Goal: Obtain resource: Download file/media

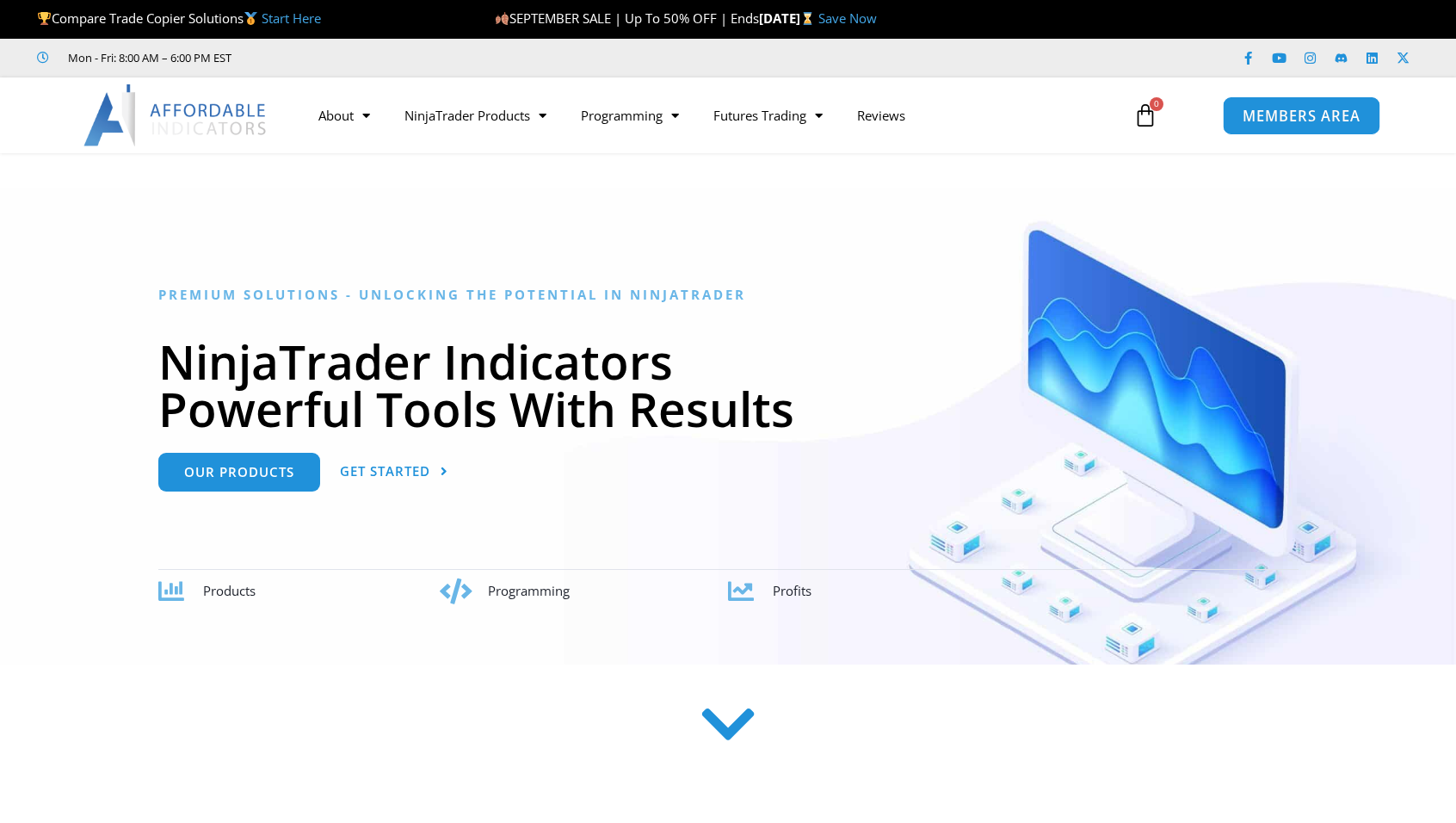
click at [1287, 122] on span "MEMBERS AREA" at bounding box center [1301, 116] width 117 height 14
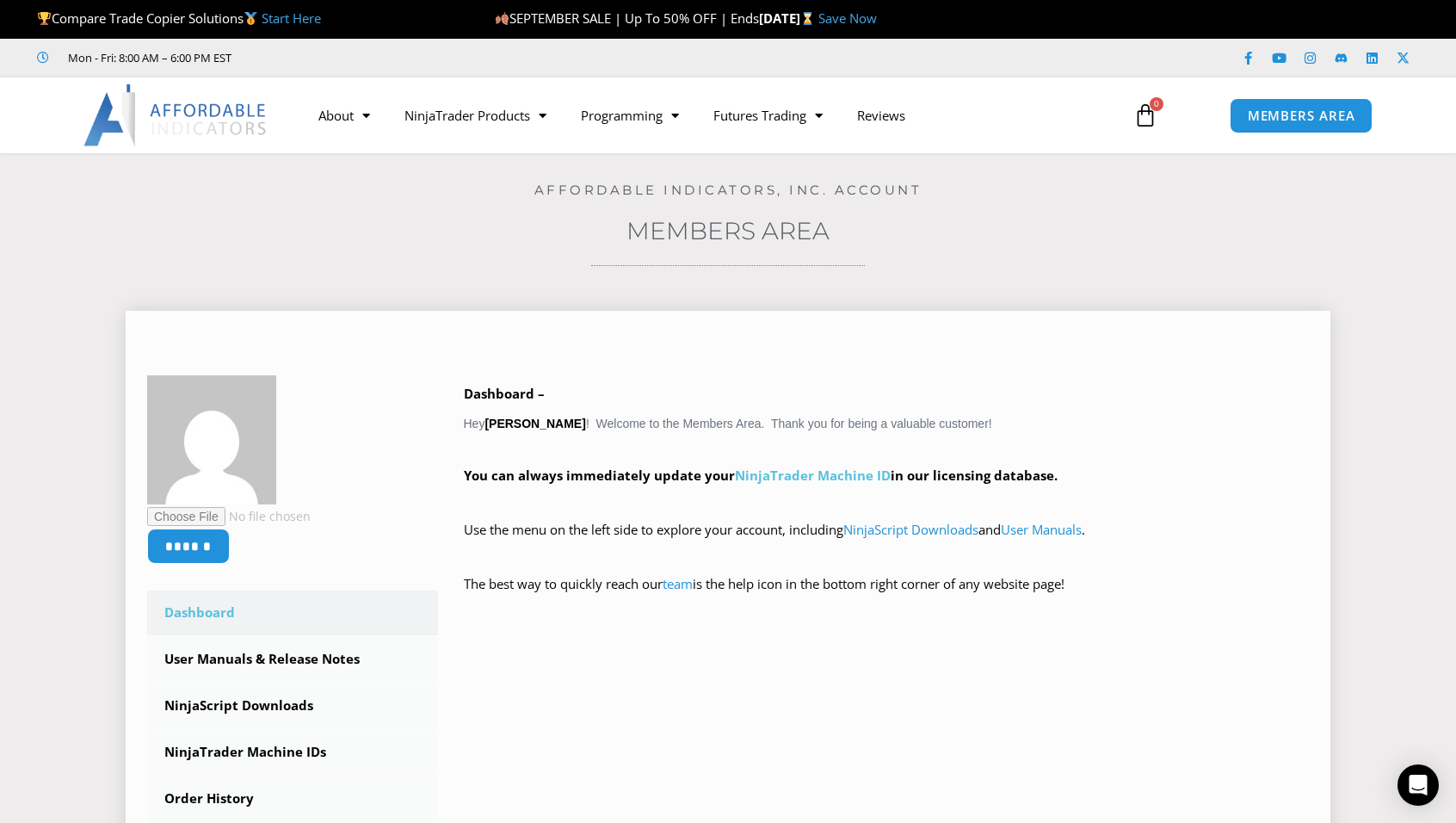
click at [794, 477] on link "NinjaTrader Machine ID" at bounding box center [813, 474] width 156 height 17
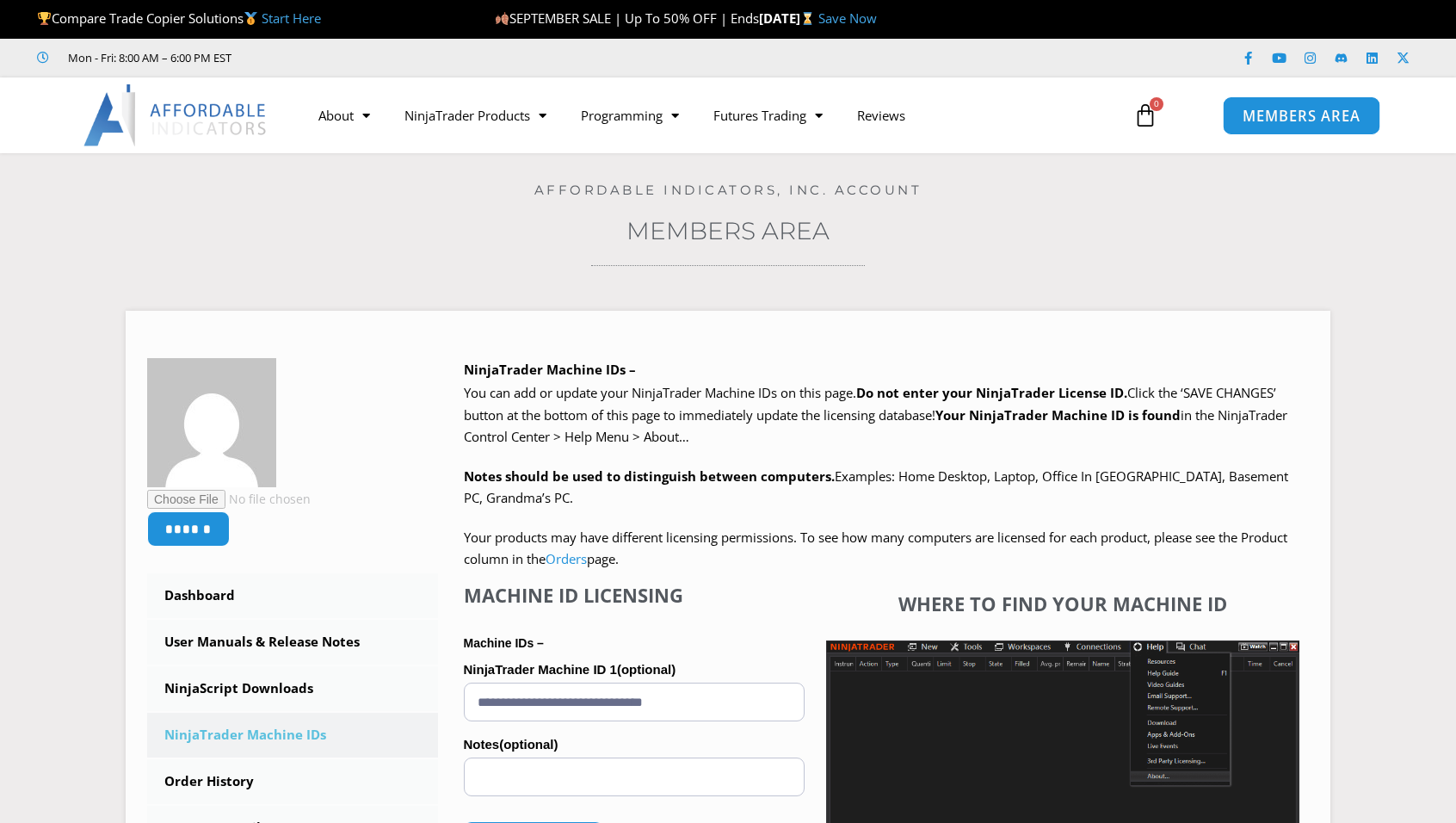
click at [1290, 123] on span "MEMBERS AREA" at bounding box center [1301, 116] width 117 height 14
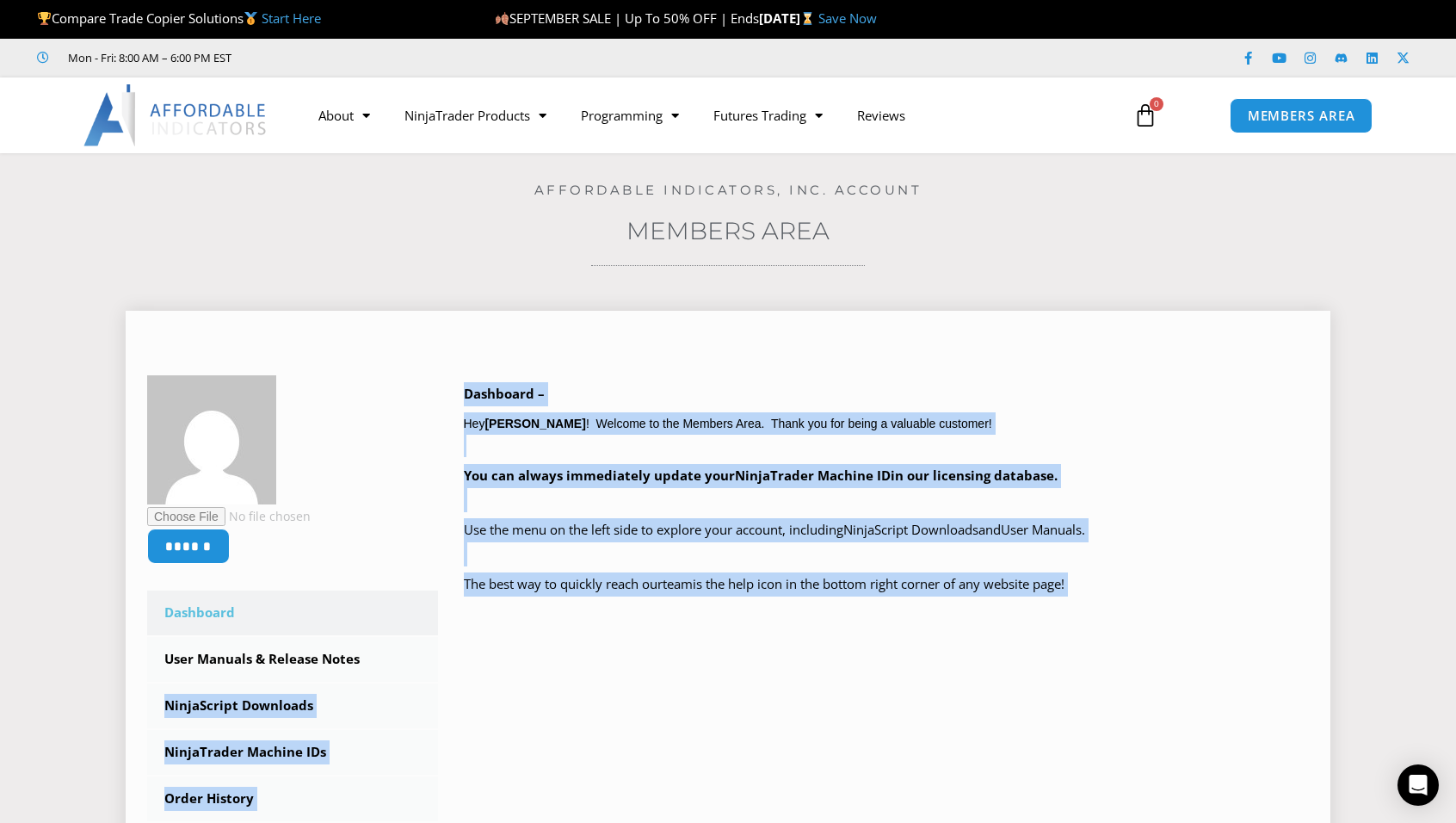
drag, startPoint x: 441, startPoint y: 674, endPoint x: 529, endPoint y: 694, distance: 90.2
click at [529, 694] on div "****** Dashboard Subscriptions User Manuals & Release Notes NinjaScript Downloa…" at bounding box center [728, 690] width 1162 height 631
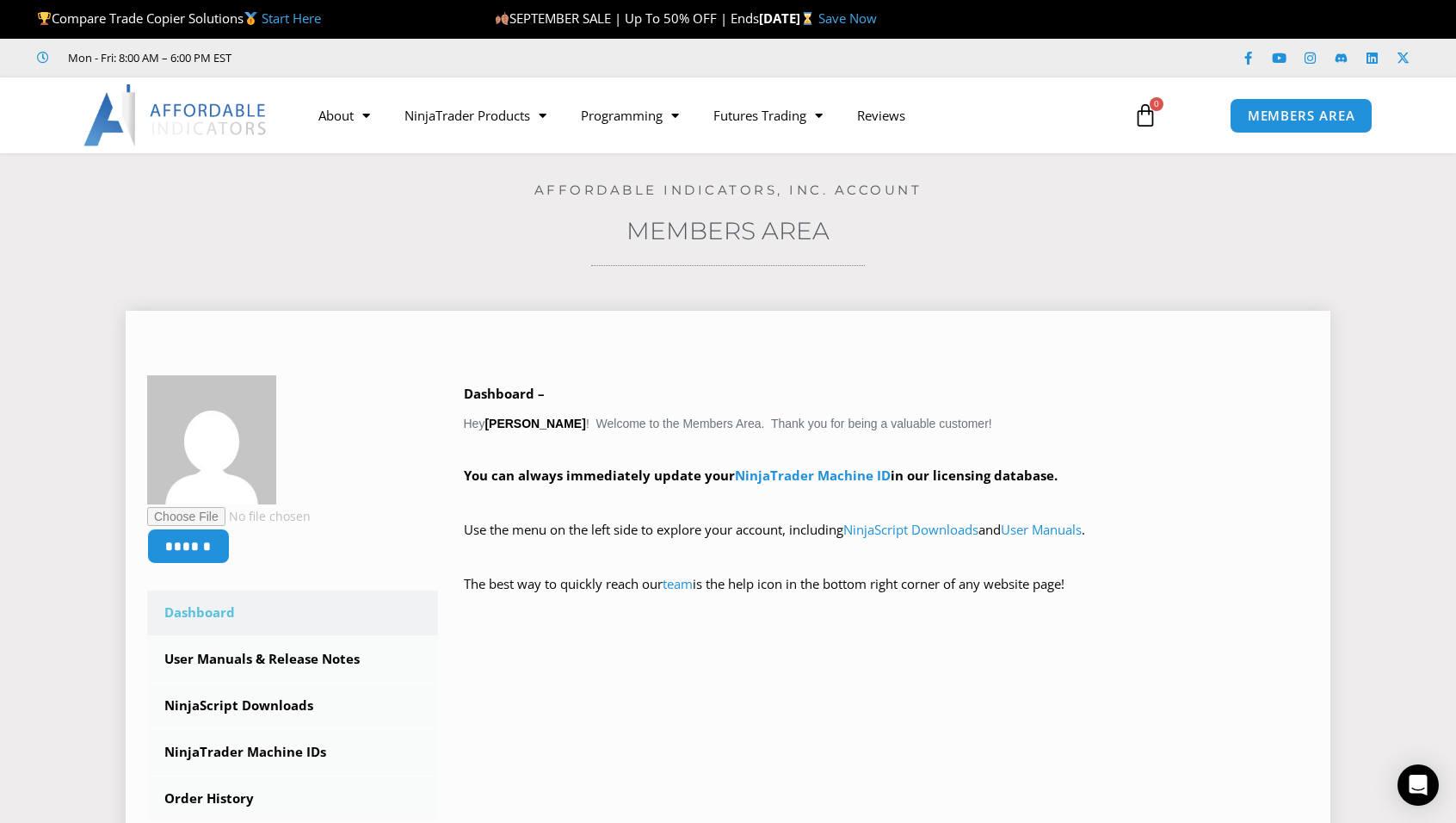
click at [197, 612] on link "Dashboard" at bounding box center [292, 612] width 291 height 44
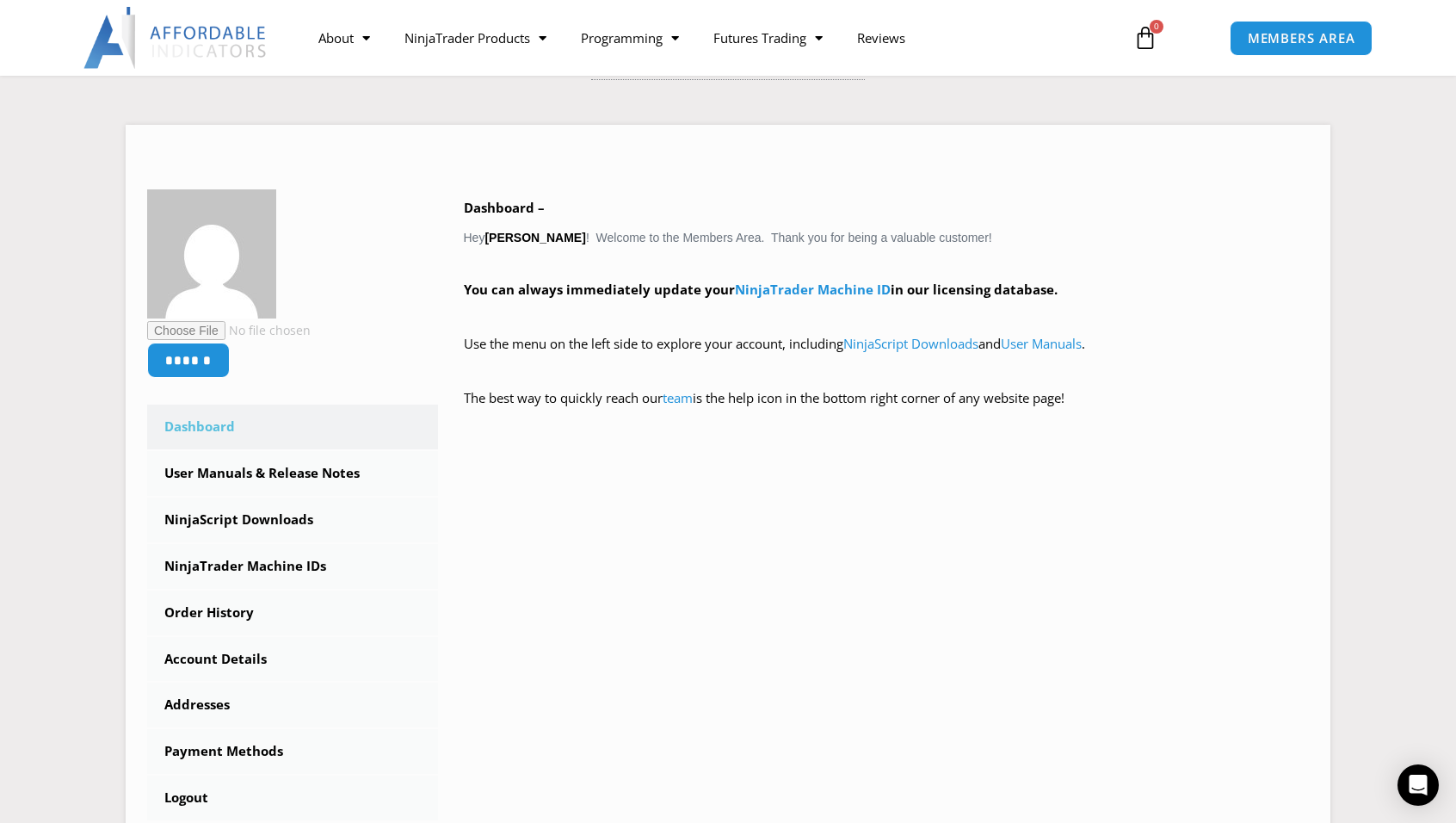
scroll to position [172, 0]
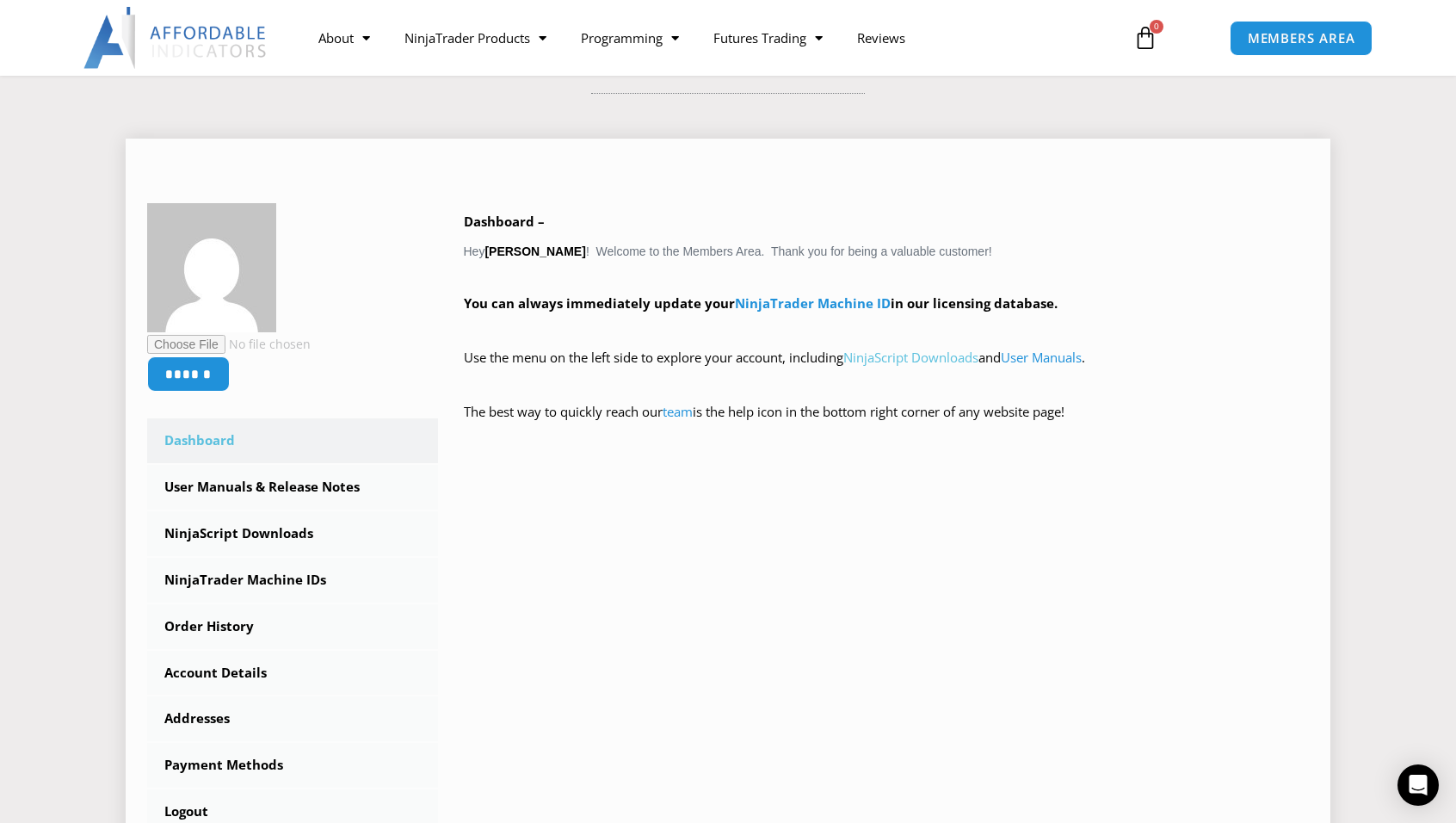
click at [910, 358] on link "NinjaScript Downloads" at bounding box center [911, 357] width 135 height 17
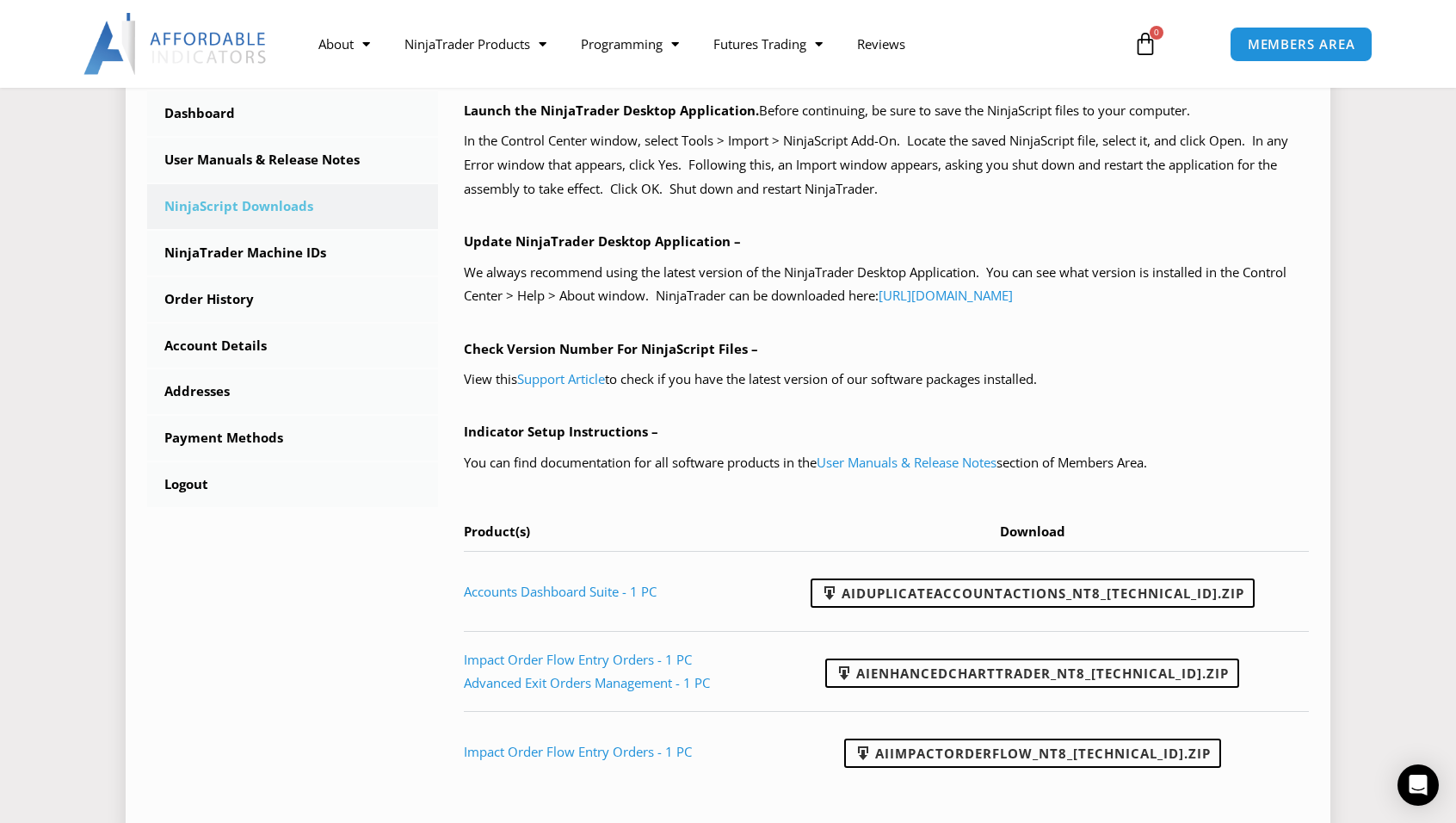
scroll to position [516, 0]
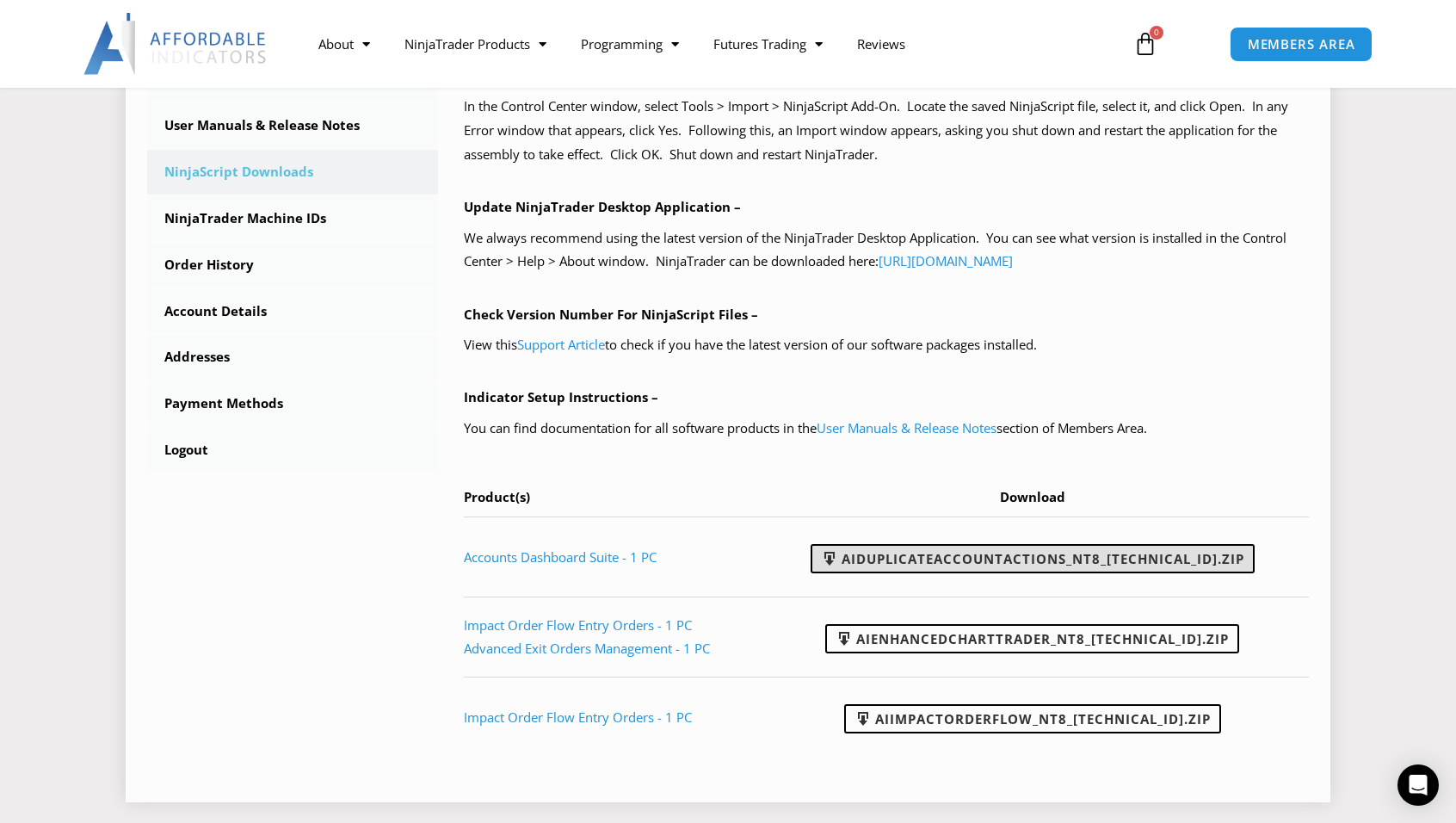
click at [918, 562] on link "AIDuplicateAccountActions_NT8_[TECHNICAL_ID].zip" at bounding box center [1032, 558] width 444 height 29
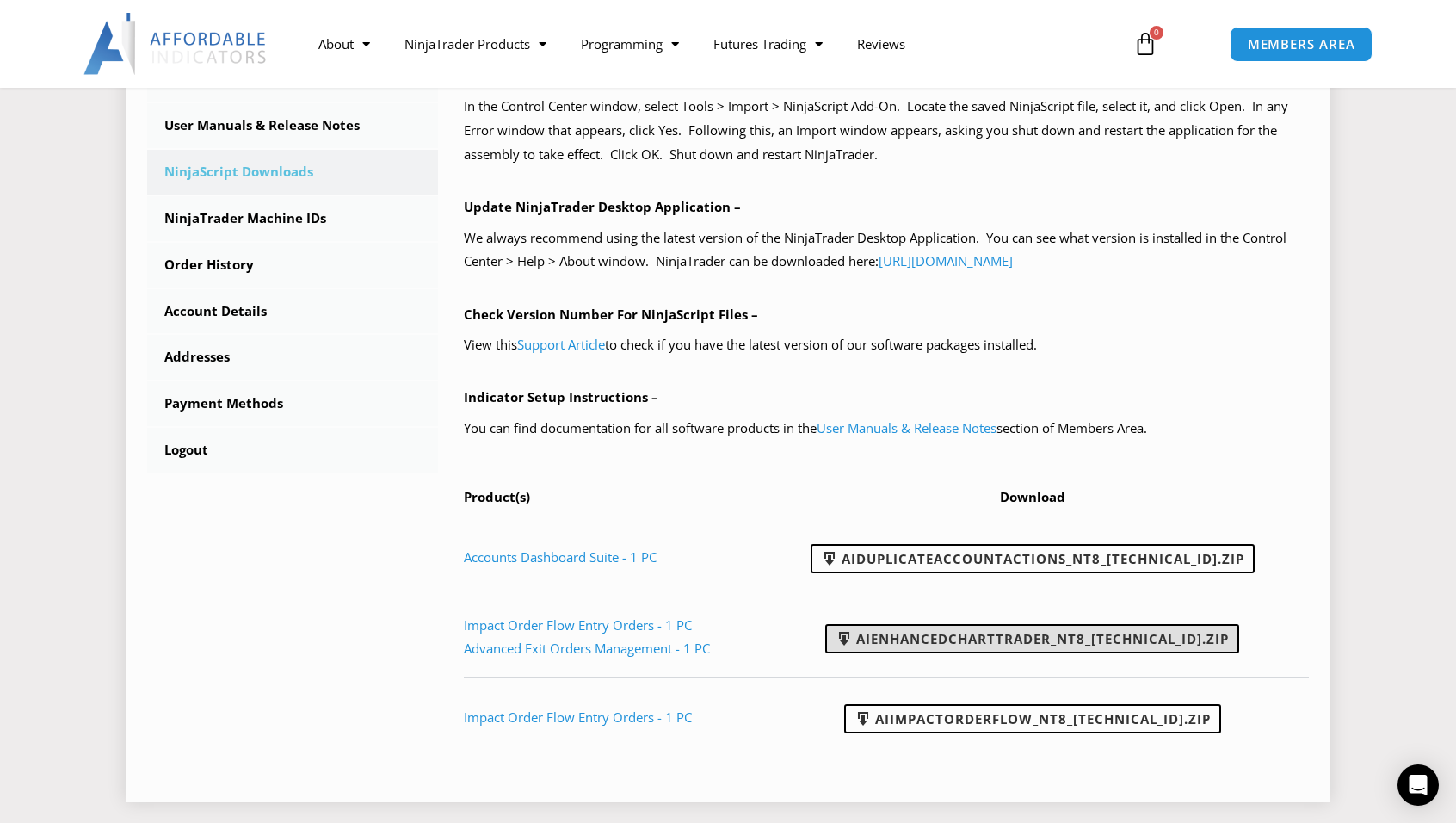
click at [940, 644] on link "AIEnhancedChartTrader_NT8_[TECHNICAL_ID].zip" at bounding box center [1031, 638] width 414 height 29
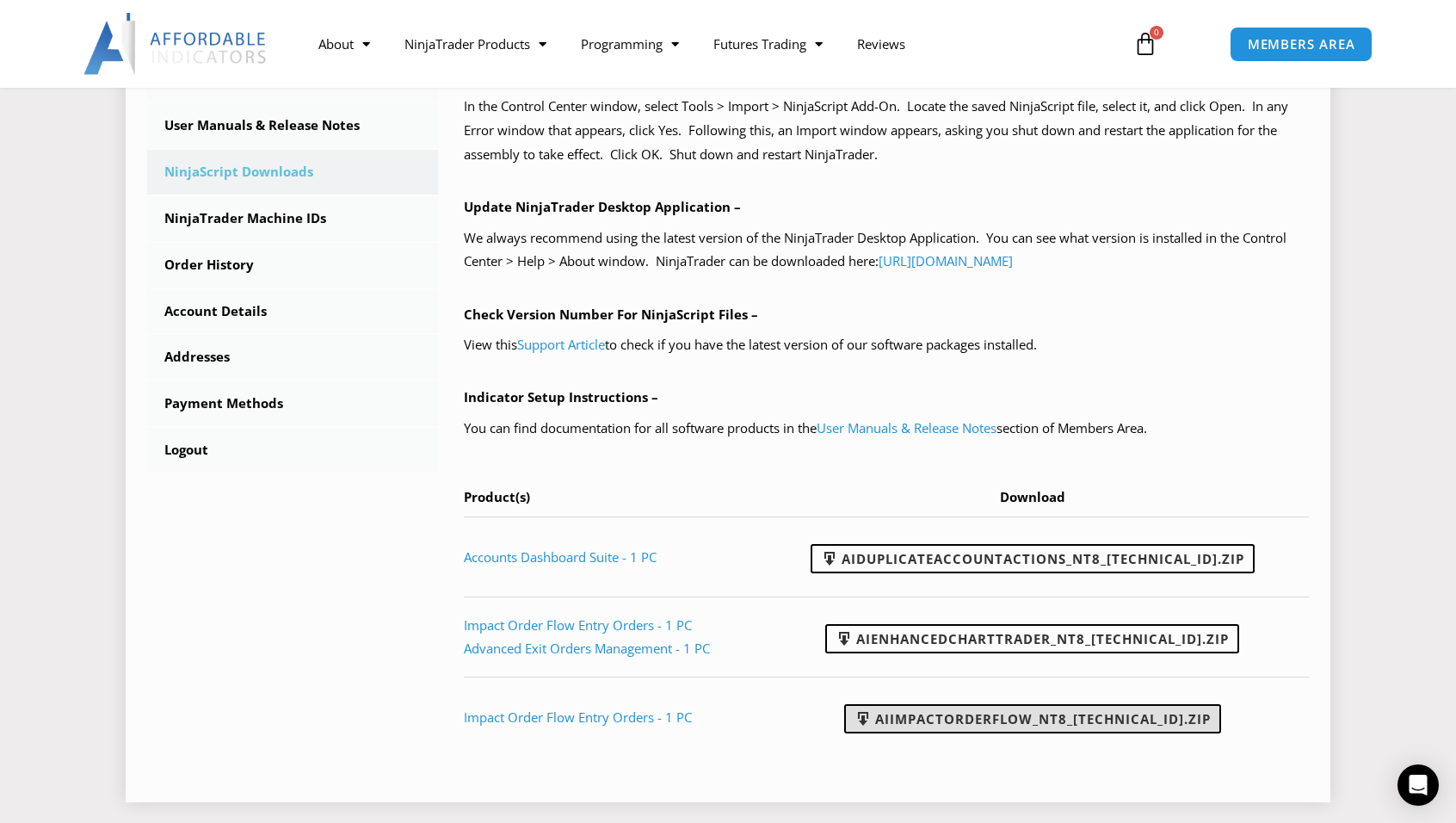
click at [976, 722] on link "AIImpactOrderFlow_NT8_[TECHNICAL_ID].zip" at bounding box center [1033, 718] width 377 height 29
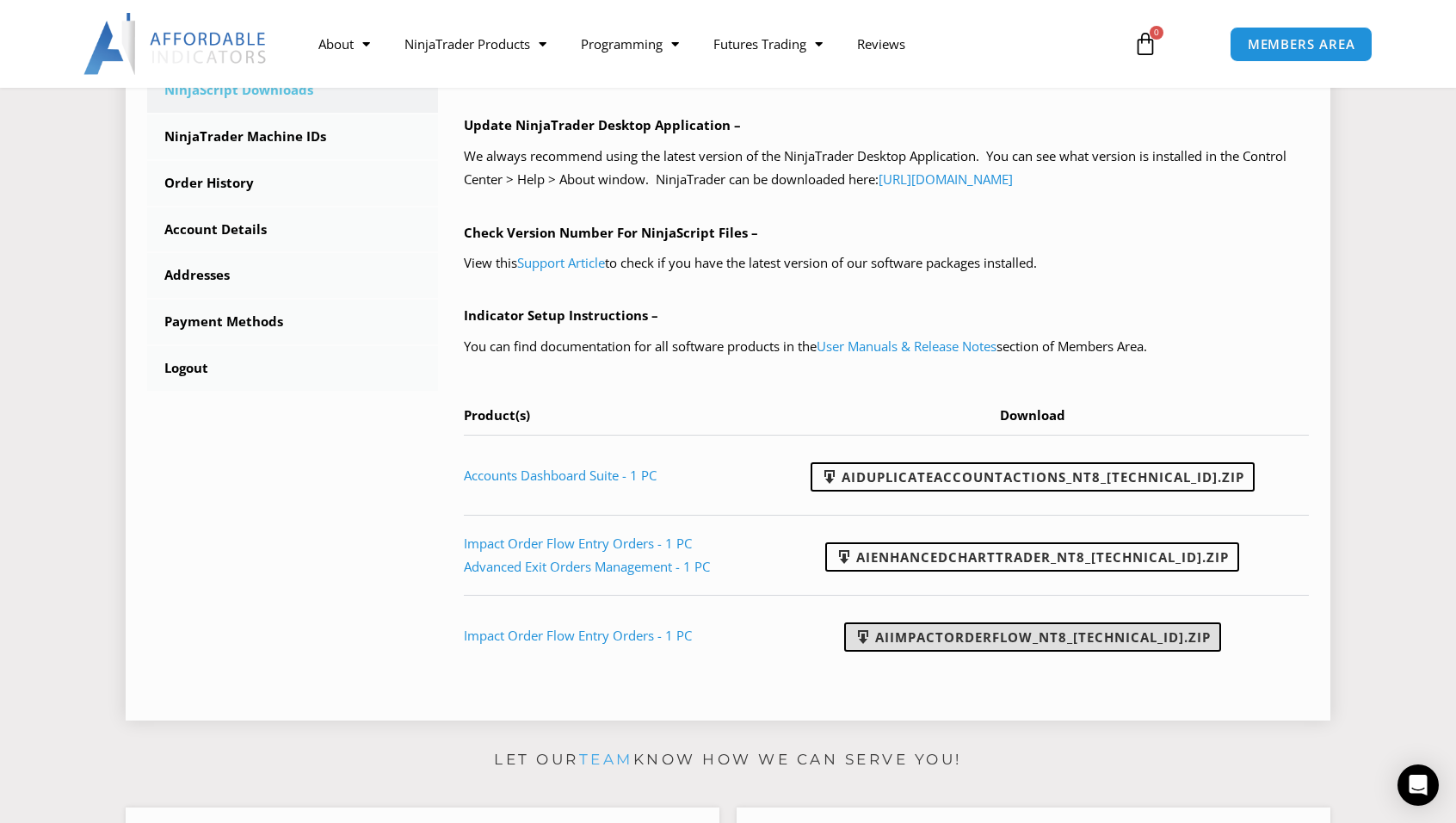
scroll to position [585, 0]
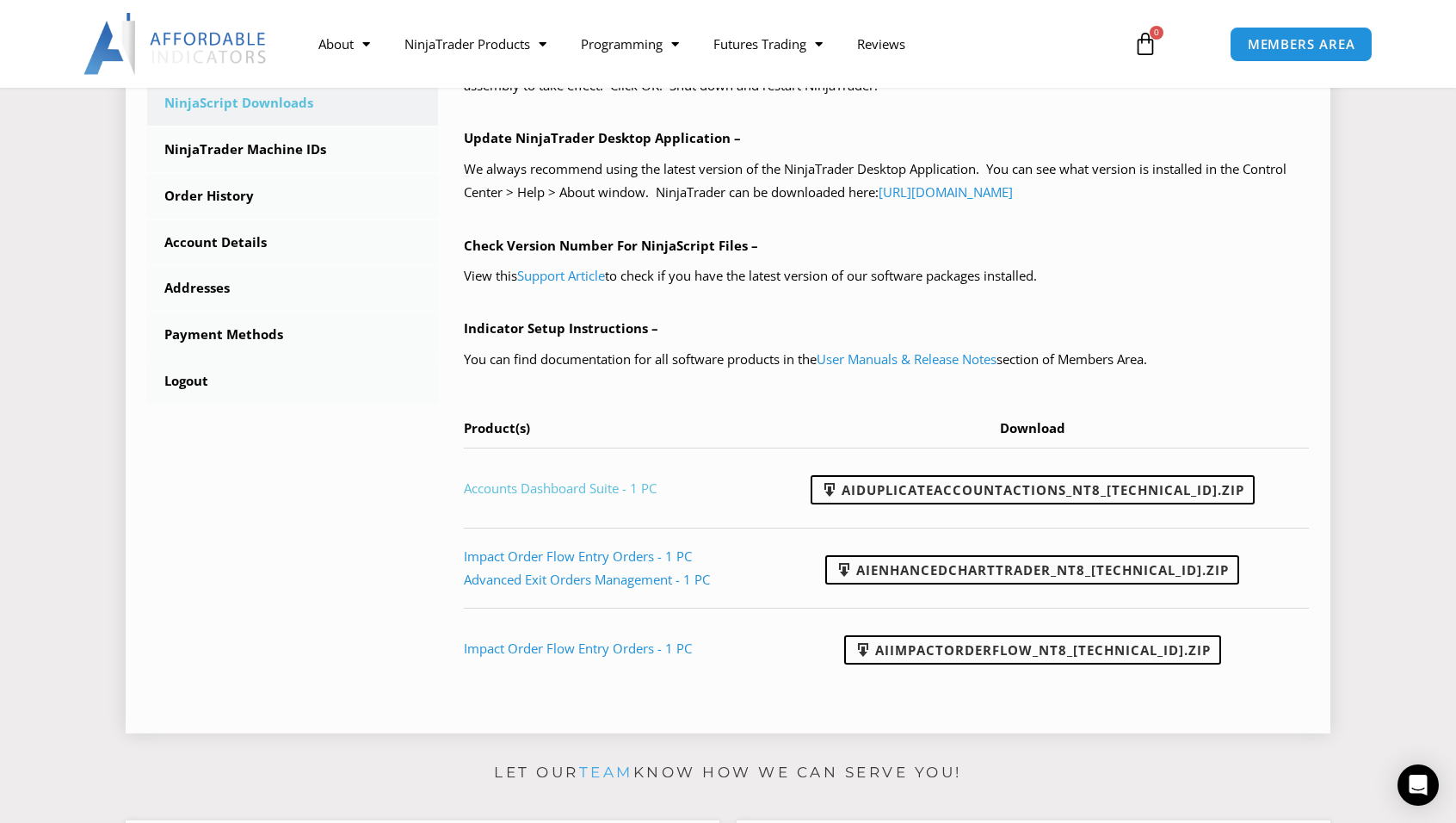
click at [527, 488] on link "Accounts Dashboard Suite - 1 PC" at bounding box center [560, 488] width 193 height 17
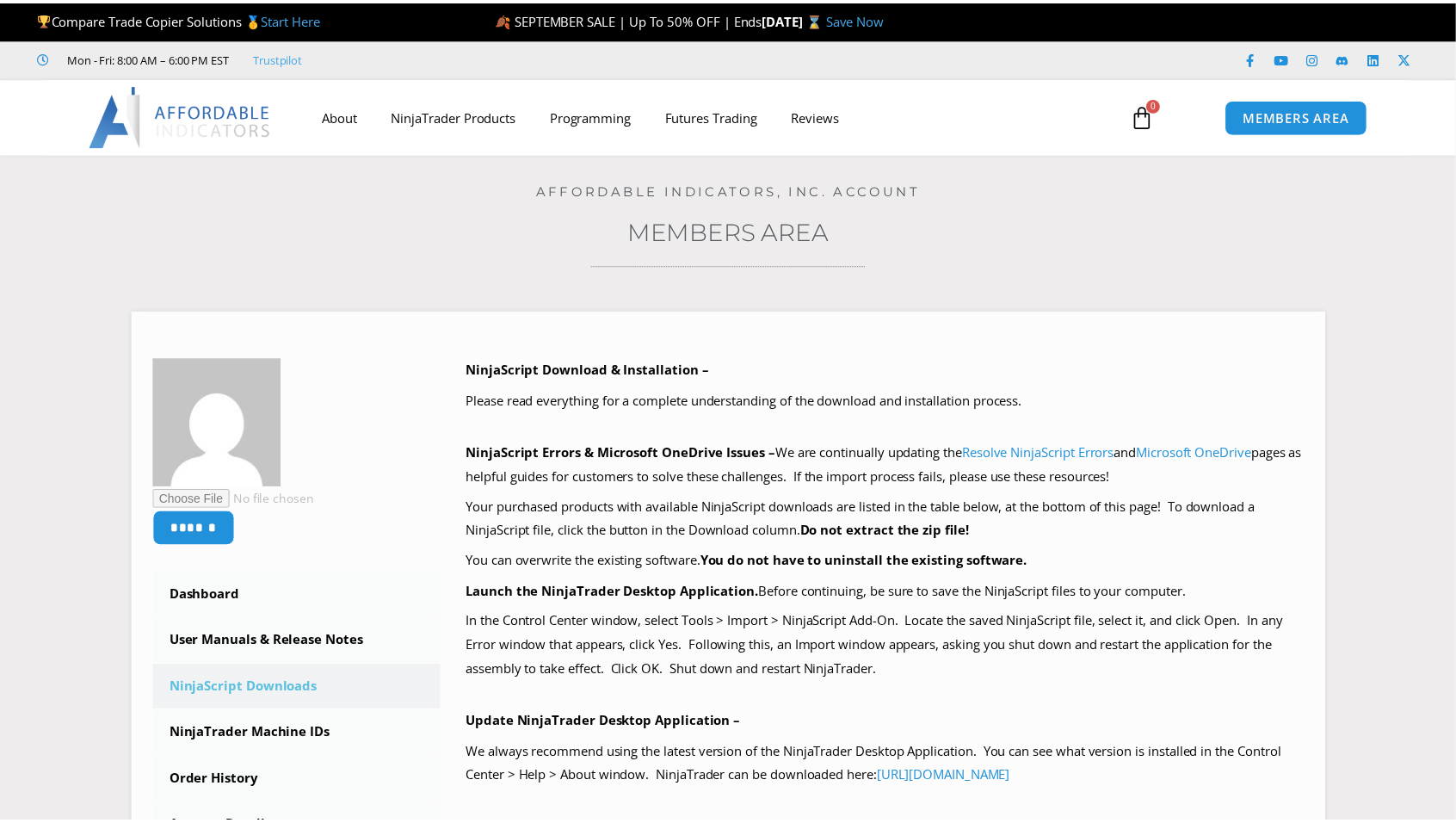
scroll to position [571, 0]
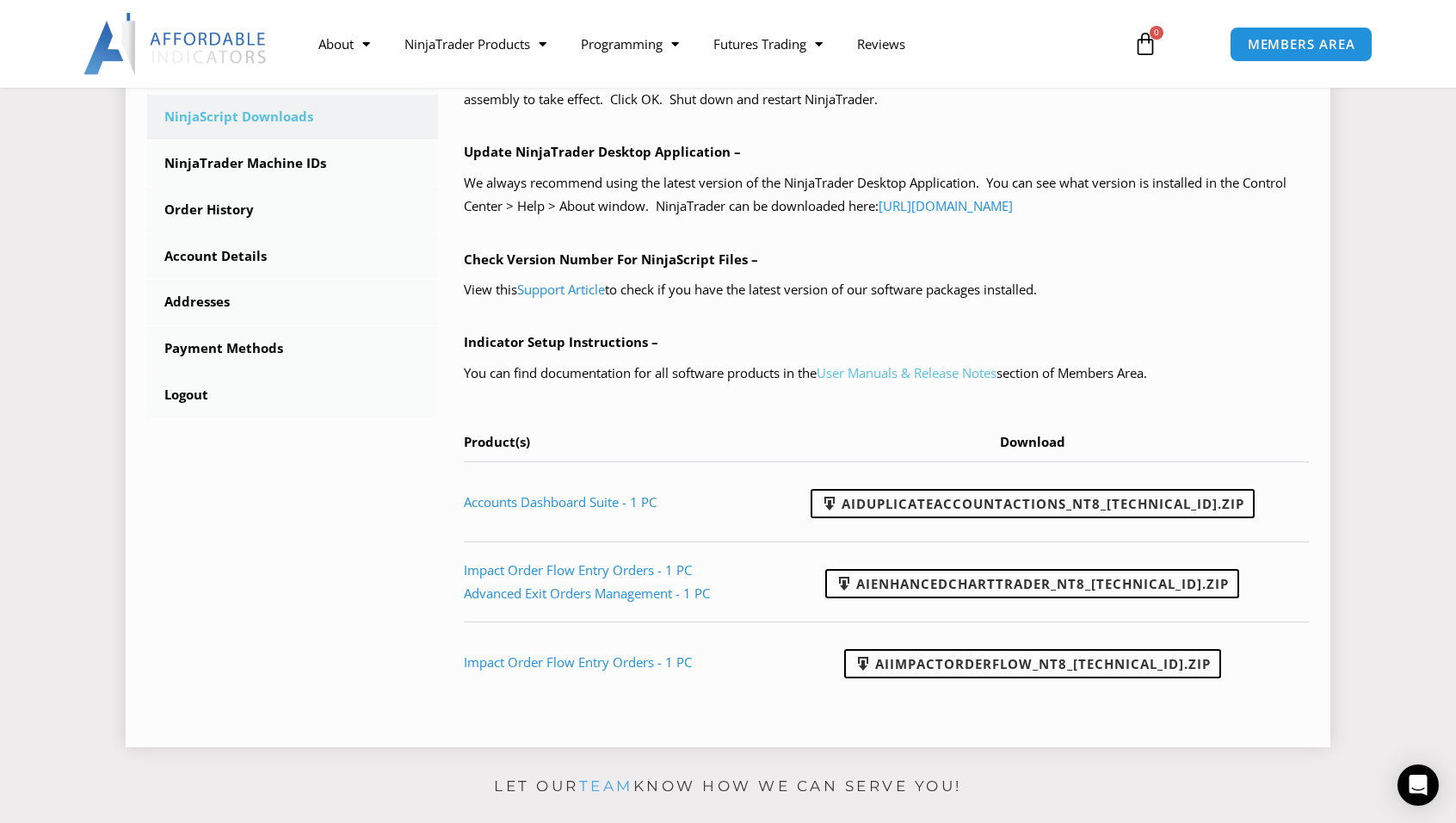
click at [864, 372] on link "User Manuals & Release Notes" at bounding box center [907, 372] width 180 height 17
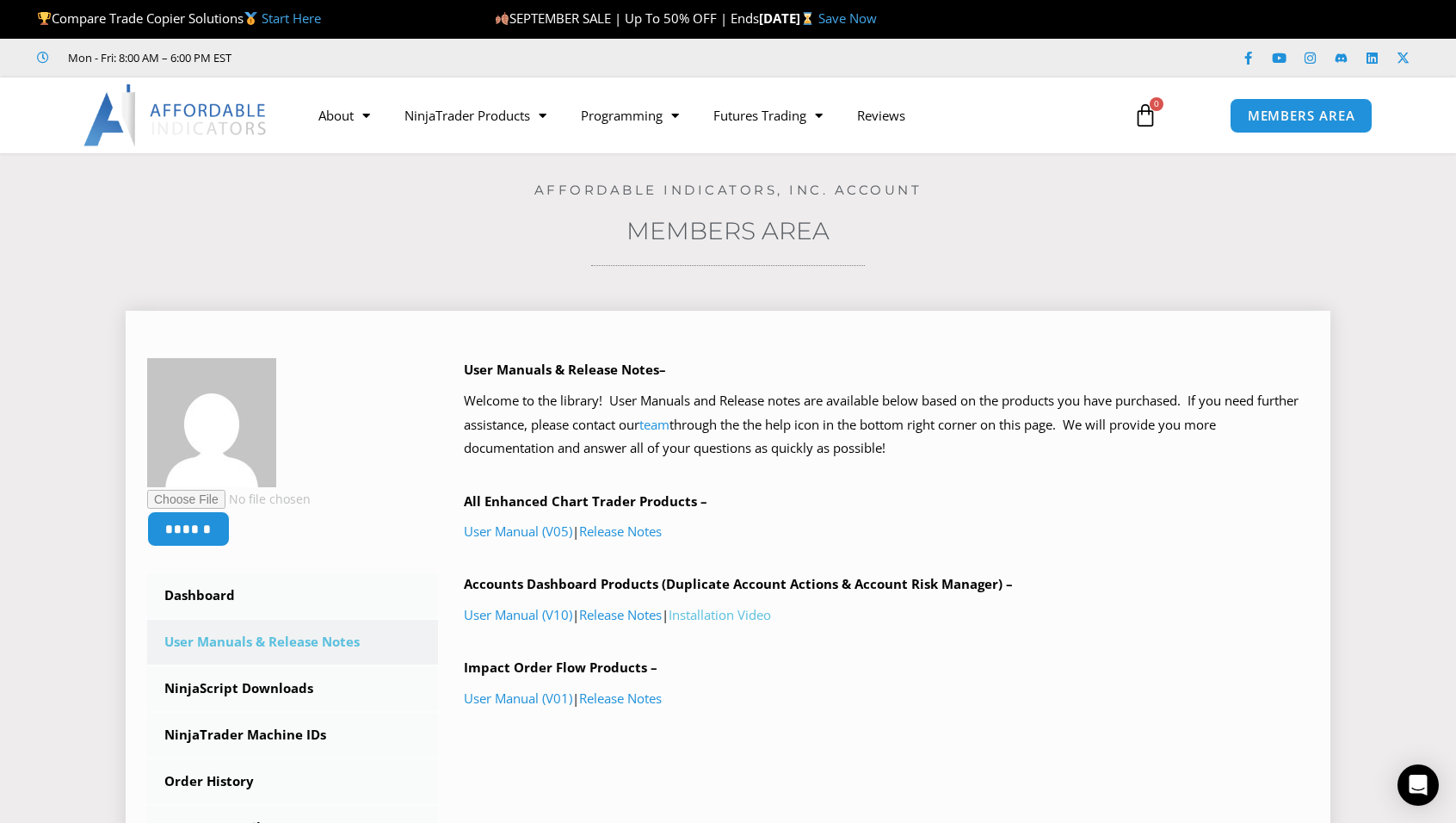
click at [718, 618] on link "Installation Video" at bounding box center [719, 614] width 102 height 17
